Goal: Information Seeking & Learning: Learn about a topic

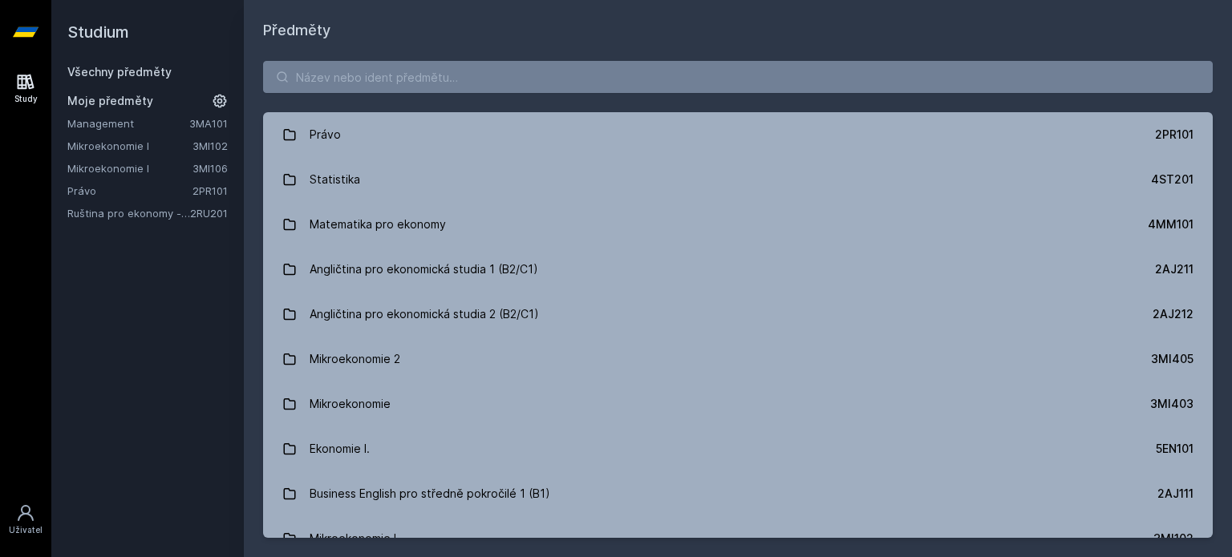
click at [101, 127] on link "Management" at bounding box center [128, 123] width 122 height 16
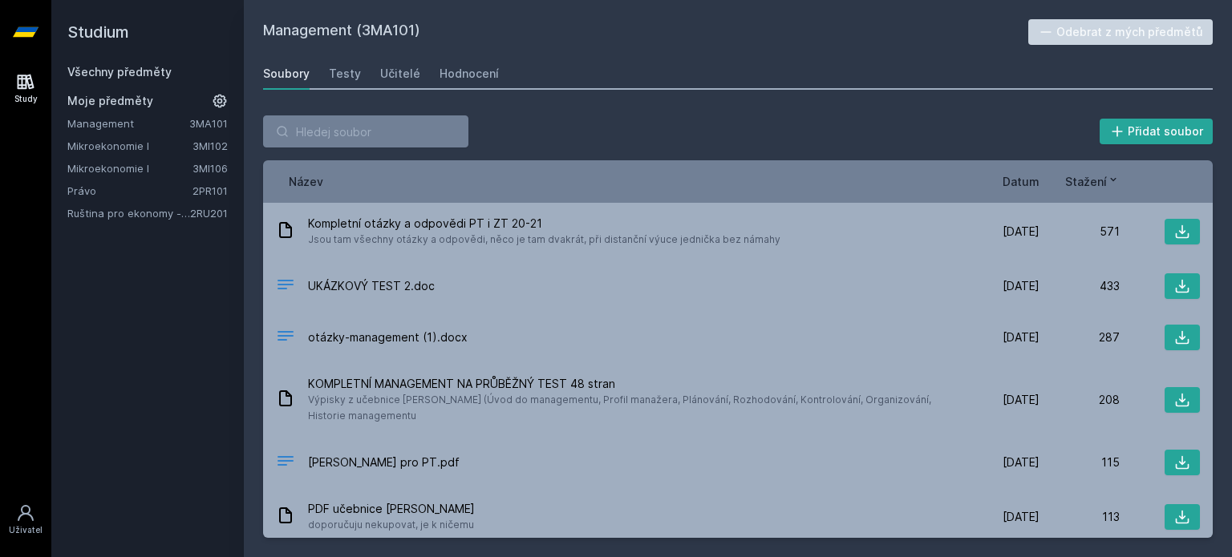
click at [590, 147] on div "Přidat soubor" at bounding box center [737, 131] width 949 height 32
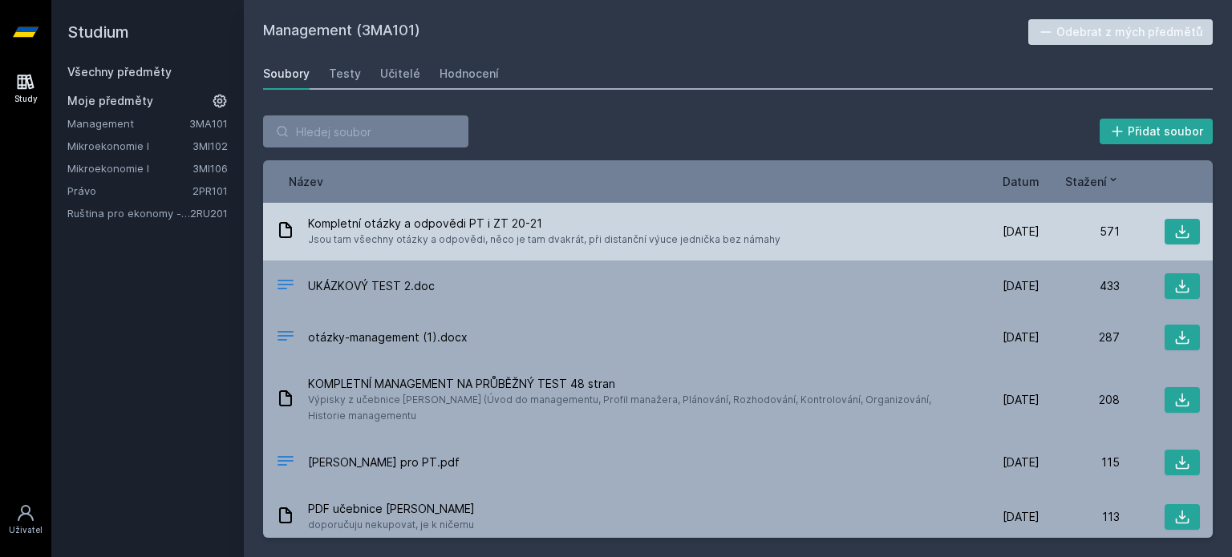
click at [698, 248] on div "Kompletní otázky a odpovědi PT i ZT 20-21 Jsou tam všechny otázky a odpovědi, n…" at bounding box center [737, 232] width 949 height 58
click at [1186, 217] on div "Kompletní otázky a odpovědi PT i ZT 20-21 Jsou tam všechny otázky a odpovědi, n…" at bounding box center [737, 232] width 949 height 58
click at [1174, 233] on icon at bounding box center [1182, 232] width 16 height 16
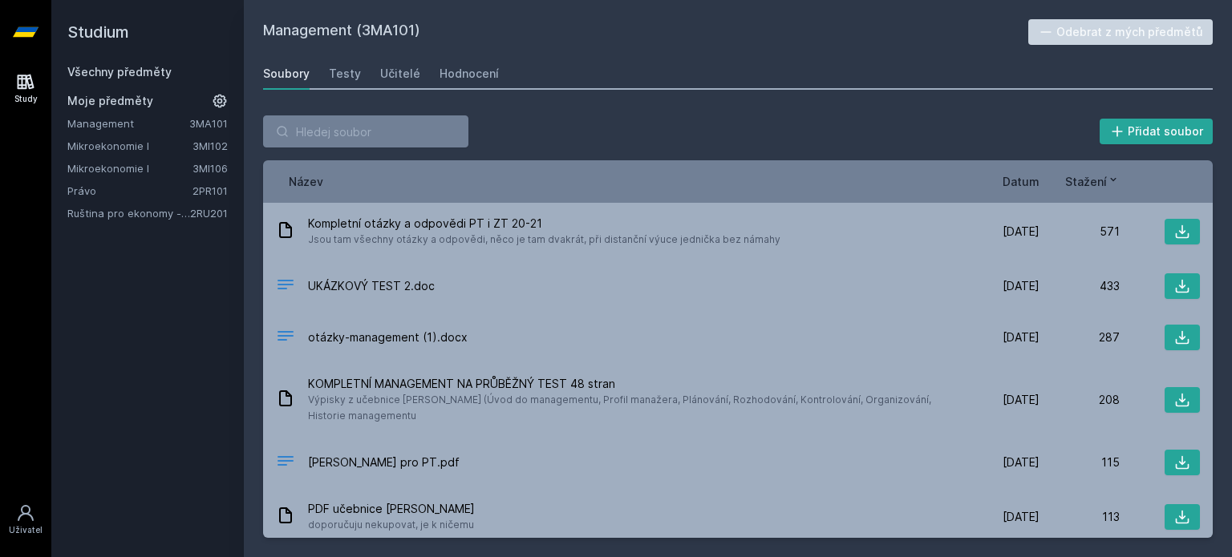
click at [594, 87] on div "Soubory Testy Učitelé Hodnocení" at bounding box center [737, 74] width 949 height 32
click at [527, 10] on div "Management (3MA101) Odebrat z mých předmětů [GEOGRAPHIC_DATA] Testy Učitelé Hod…" at bounding box center [738, 278] width 988 height 557
